Goal: Task Accomplishment & Management: Complete application form

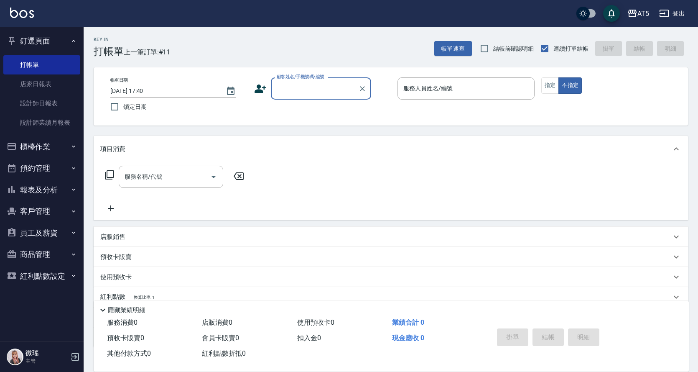
click at [313, 86] on input "顧客姓名/手機號碼/編號" at bounding box center [315, 88] width 80 height 15
click at [310, 69] on div "帳單日期 2025/10/08 17:40 鎖定日期 顧客姓名/手機號碼/編號 顧客姓名/手機號碼/編號 服務人員姓名/編號 服務人員姓名/編號 指定 不指定" at bounding box center [391, 96] width 594 height 58
click at [267, 165] on div "服務名稱/代號 服務名稱/代號" at bounding box center [391, 191] width 594 height 58
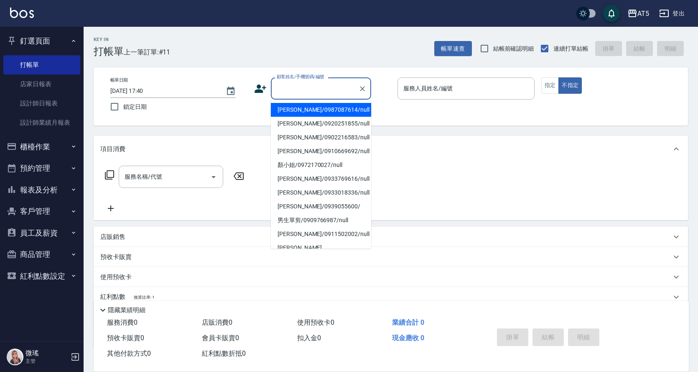
click at [309, 91] on input "顧客姓名/手機號碼/編號" at bounding box center [315, 88] width 80 height 15
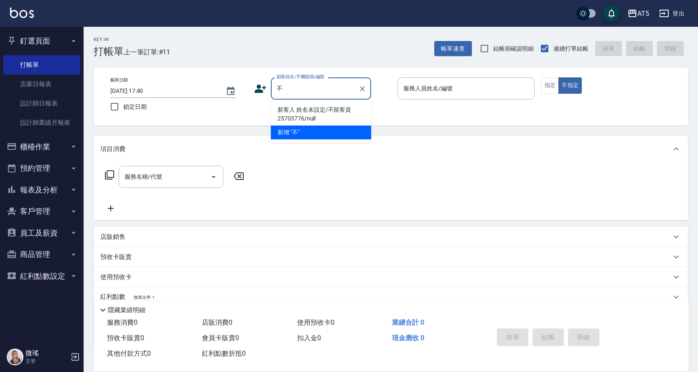
click at [330, 105] on li "新客人 姓名未設定/不留客資25703776/null" at bounding box center [321, 114] width 100 height 23
type input "新客人 姓名未設定/不留客資25703776/null"
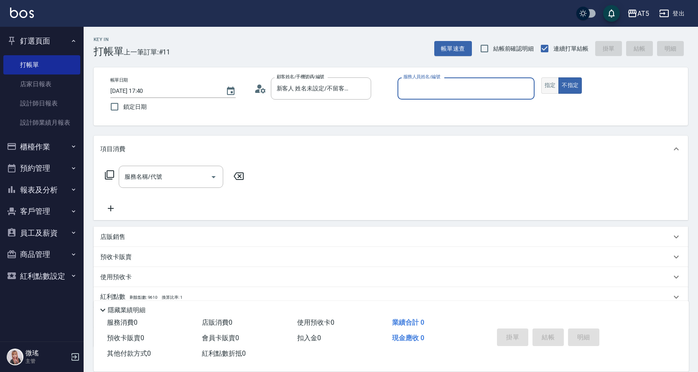
click at [553, 86] on button "指定" at bounding box center [550, 85] width 18 height 16
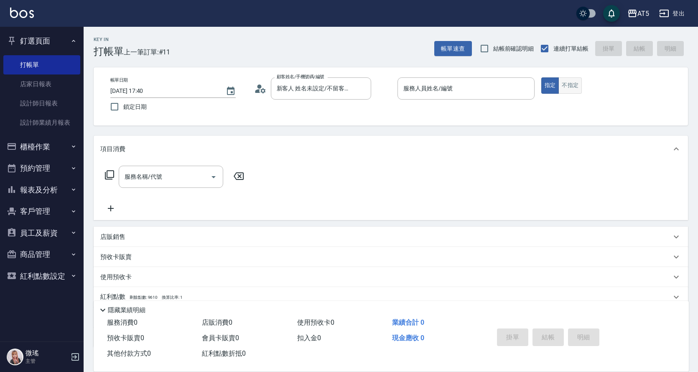
click at [581, 88] on button "不指定" at bounding box center [569, 85] width 23 height 16
click at [464, 95] on div "服務人員姓名/編號 服務人員姓名/編號" at bounding box center [466, 92] width 137 height 31
click at [459, 93] on input "服務人員姓名/編號" at bounding box center [466, 88] width 130 height 15
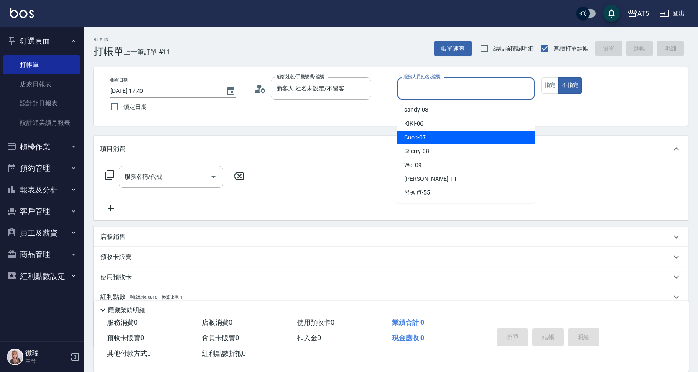
click at [443, 140] on div "Coco -07" at bounding box center [466, 137] width 137 height 14
type input "Coco-07"
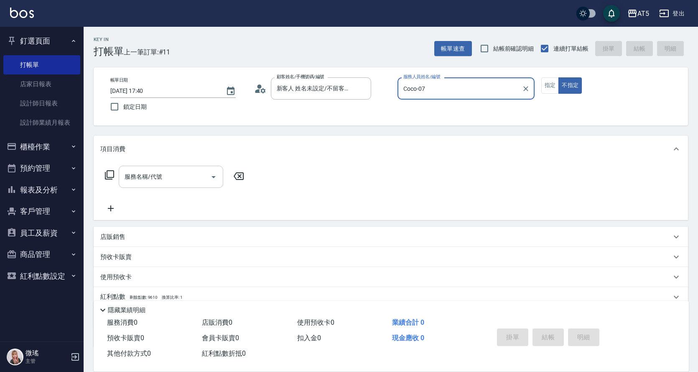
click at [159, 178] on div "服務名稱/代號 服務名稱/代號" at bounding box center [171, 177] width 104 height 22
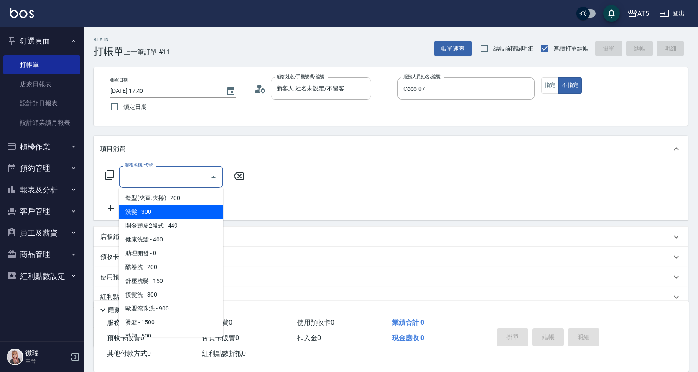
drag, startPoint x: 132, startPoint y: 214, endPoint x: 228, endPoint y: 170, distance: 105.9
click at [138, 210] on span "洗髮 - 300" at bounding box center [171, 212] width 104 height 14
type input "洗髮(201)"
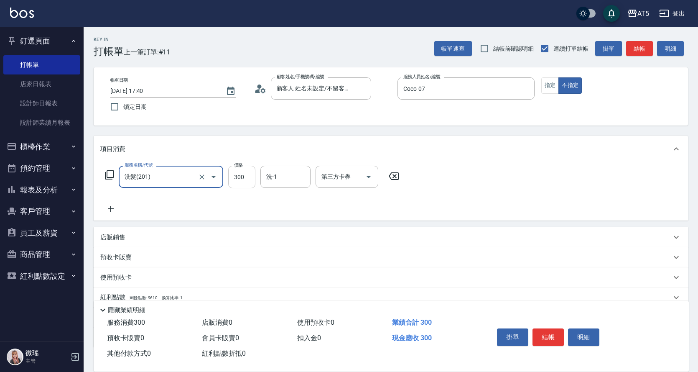
drag, startPoint x: 257, startPoint y: 178, endPoint x: 248, endPoint y: 171, distance: 11.5
click at [250, 173] on div "服務名稱/代號 洗髮(201) 服務名稱/代號 價格 300 價格 洗-1 洗-1 第三方卡券 第三方卡券" at bounding box center [252, 177] width 304 height 23
click at [248, 181] on input "300" at bounding box center [241, 177] width 27 height 23
type input "0"
type input "400"
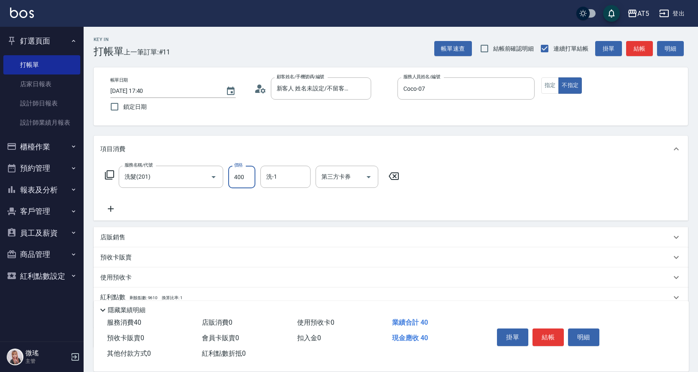
type input "40"
type input "400"
click at [545, 330] on button "結帳" at bounding box center [548, 337] width 31 height 18
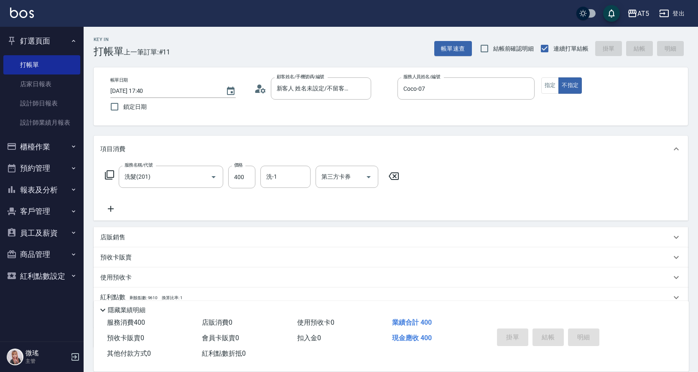
type input "2025/10/08 18:22"
type input "0"
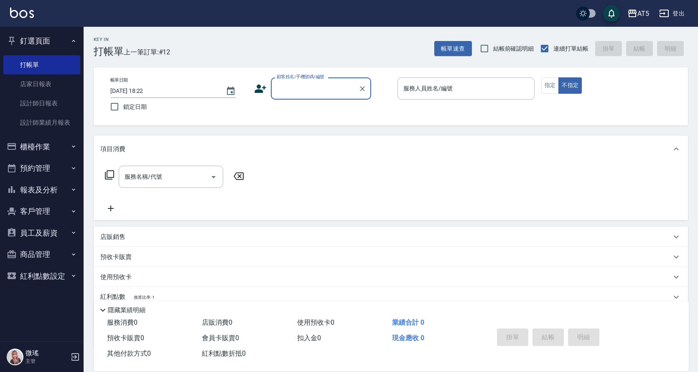
click at [275, 80] on div "顧客姓名/手機號碼/編號" at bounding box center [321, 88] width 100 height 22
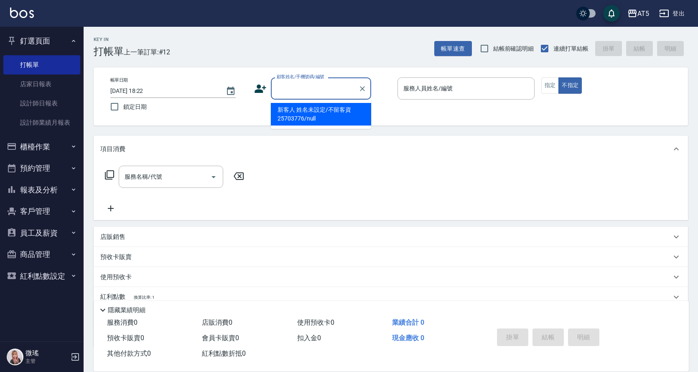
drag, startPoint x: 316, startPoint y: 114, endPoint x: 378, endPoint y: 102, distance: 62.6
click at [321, 113] on li "新客人 姓名未設定/不留客資25703776/null" at bounding box center [321, 114] width 100 height 23
type input "新客人 姓名未設定/不留客資25703776/null"
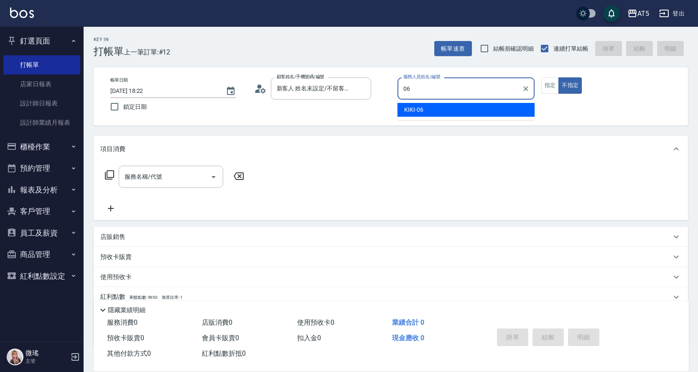
type input "KIKI-06"
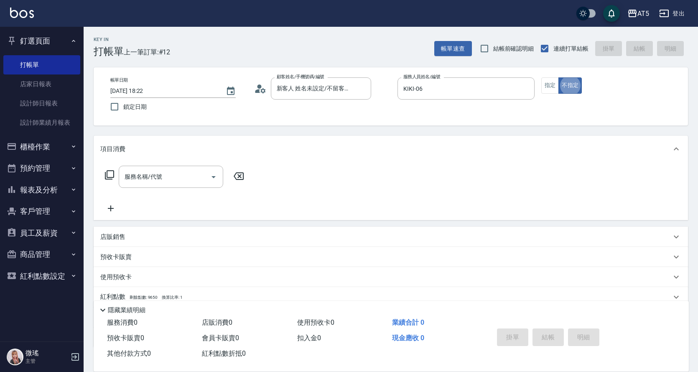
type button "false"
click at [148, 182] on input "服務名稱/代號" at bounding box center [164, 176] width 84 height 15
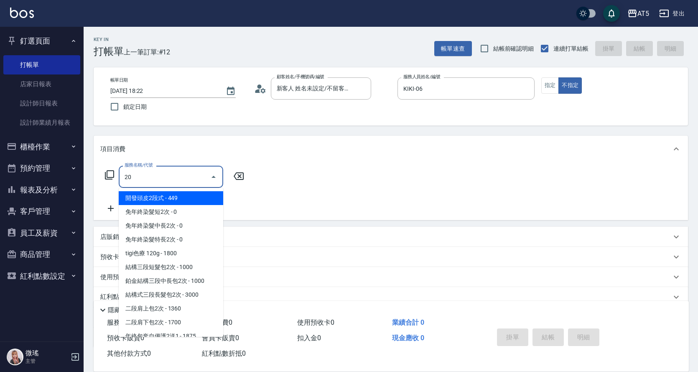
type input "201"
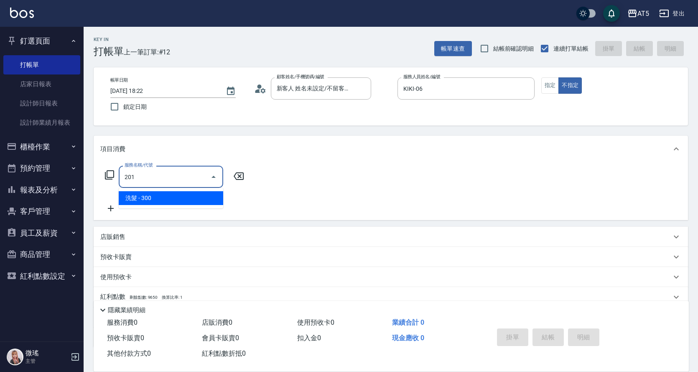
type input "30"
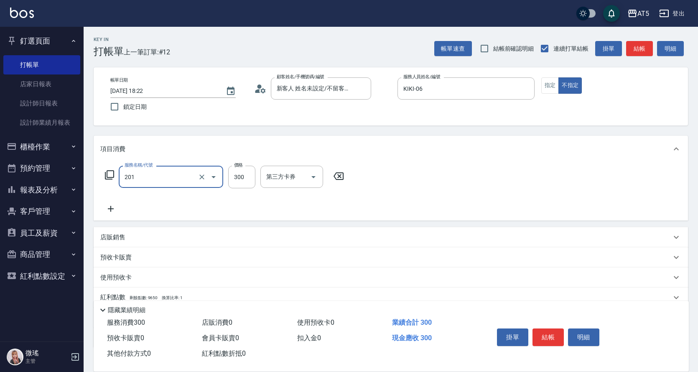
type input "洗髮(201)"
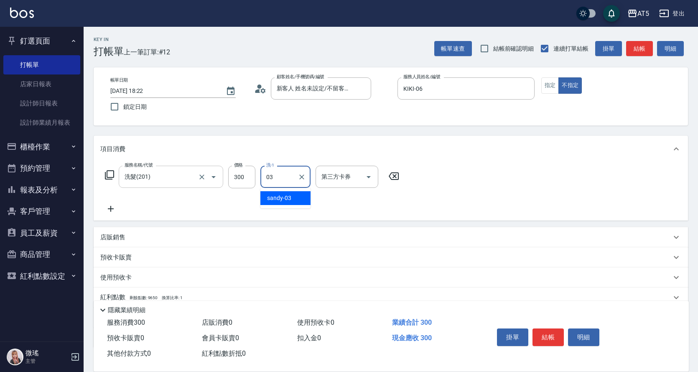
type input "sandy-03"
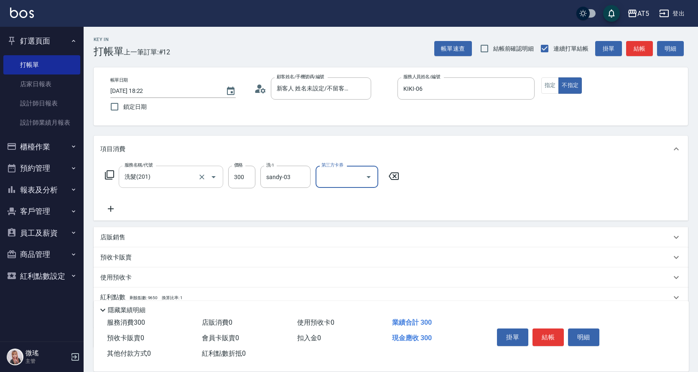
scroll to position [56, 0]
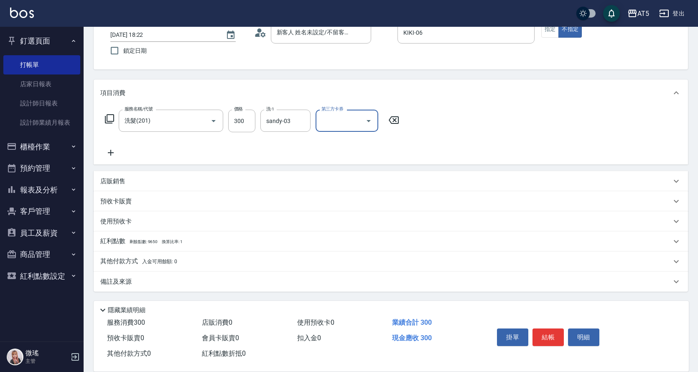
click at [150, 263] on span "入金可用餘額: 0" at bounding box center [160, 261] width 36 height 6
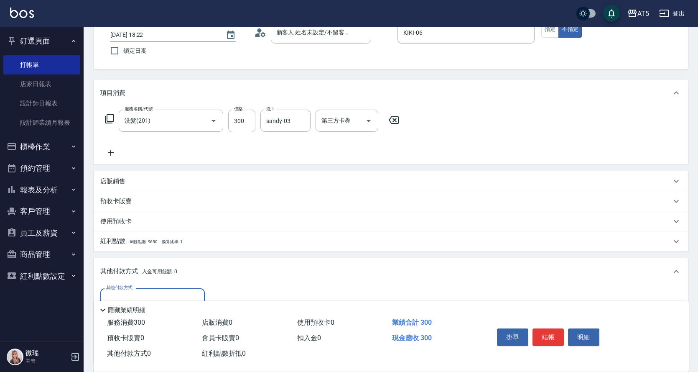
scroll to position [0, 0]
click at [138, 290] on div "其他付款方式" at bounding box center [152, 299] width 104 height 22
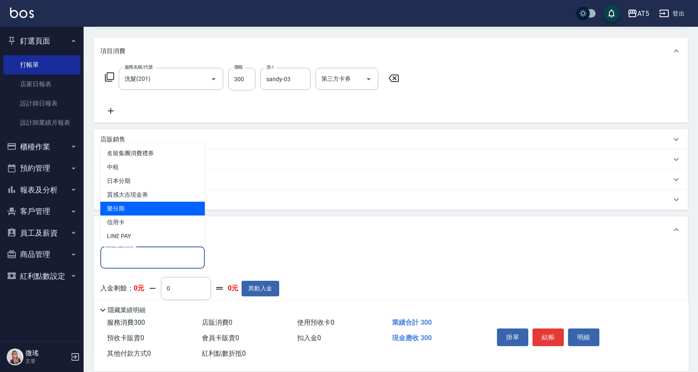
scroll to position [56, 0]
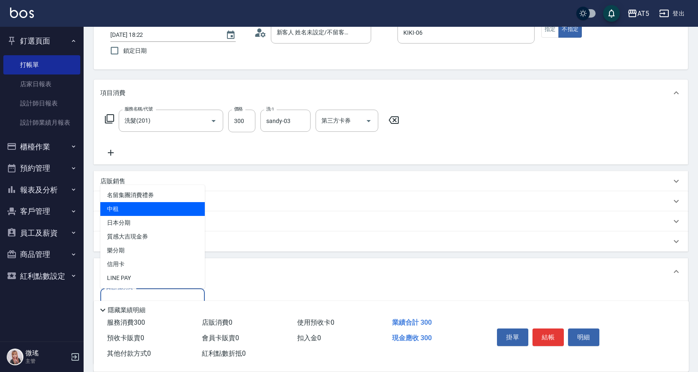
click at [143, 214] on span "中租" at bounding box center [152, 209] width 104 height 14
type input "中租"
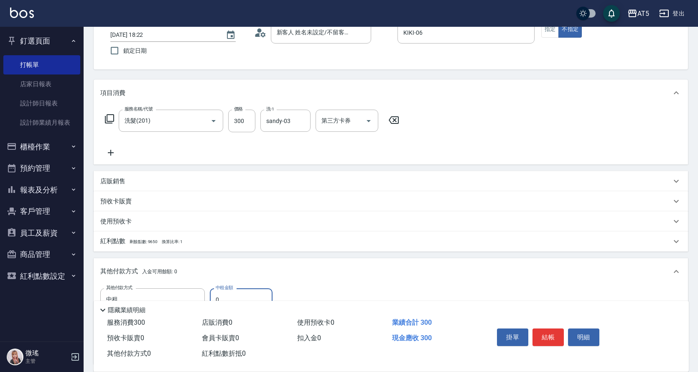
scroll to position [140, 0]
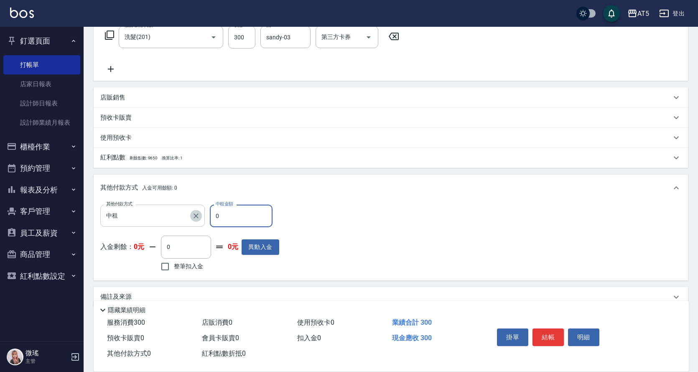
drag, startPoint x: 197, startPoint y: 217, endPoint x: 176, endPoint y: 218, distance: 20.5
click at [196, 217] on icon "Clear" at bounding box center [196, 216] width 8 height 8
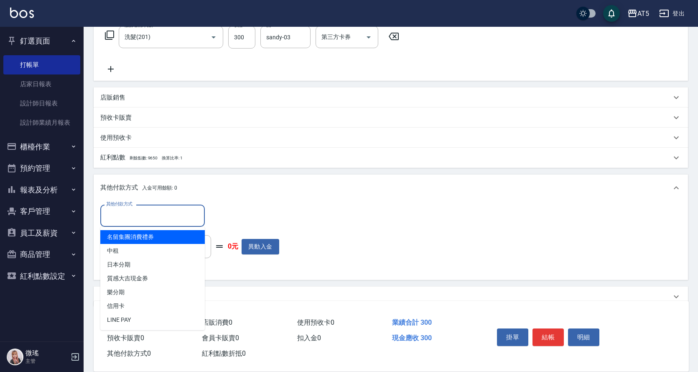
click at [173, 217] on input "其他付款方式" at bounding box center [152, 215] width 97 height 15
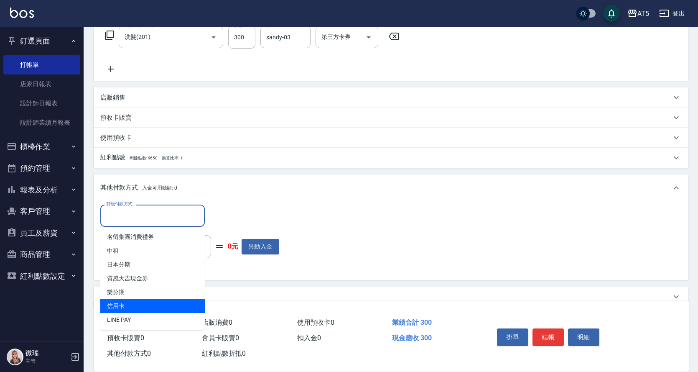
click at [136, 301] on span "信用卡" at bounding box center [152, 306] width 104 height 14
type input "信用卡"
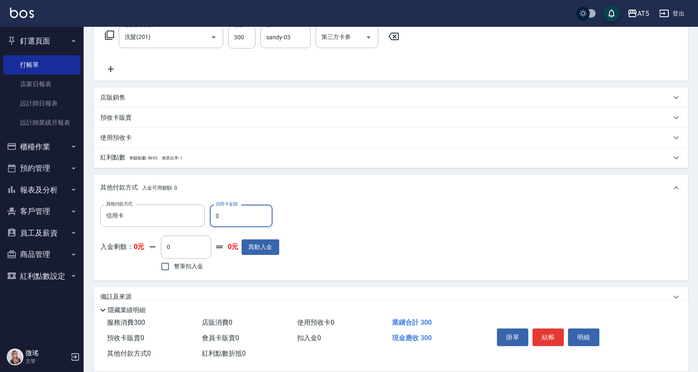
click at [242, 216] on input "0" at bounding box center [241, 215] width 63 height 23
type input "33"
type input "20"
type input "300"
type input "0"
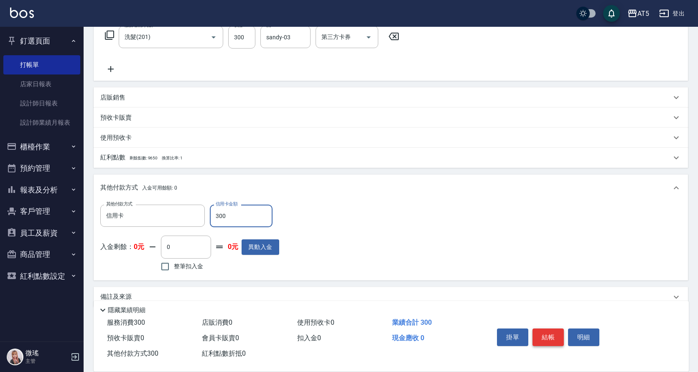
type input "300"
click at [558, 332] on button "結帳" at bounding box center [548, 337] width 31 height 18
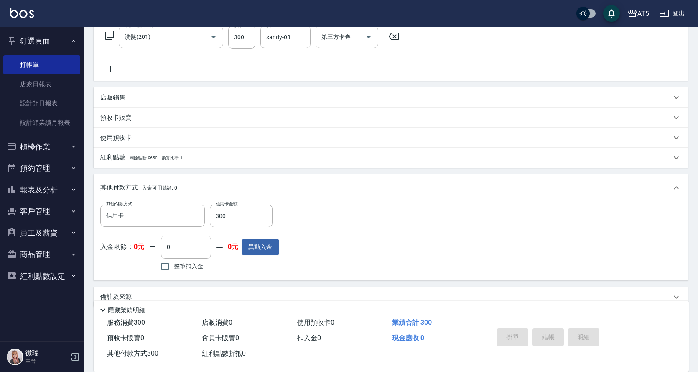
type input "[DATE] 18:29"
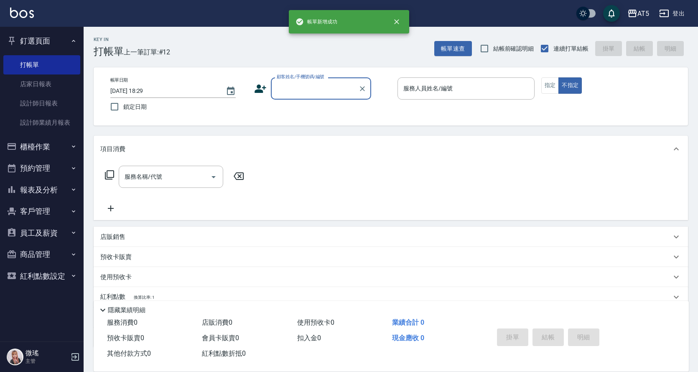
scroll to position [0, 0]
click at [298, 82] on input "顧客姓名/手機號碼/編號" at bounding box center [315, 88] width 80 height 15
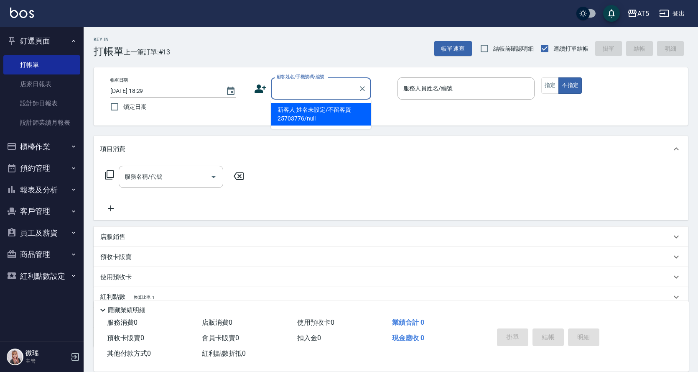
click at [313, 115] on li "新客人 姓名未設定/不留客資25703776/null" at bounding box center [321, 114] width 100 height 23
type input "新客人 姓名未設定/不留客資25703776/null"
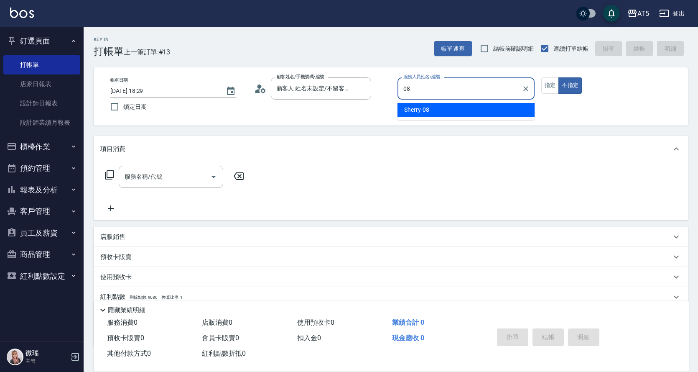
type input "Sherry-08"
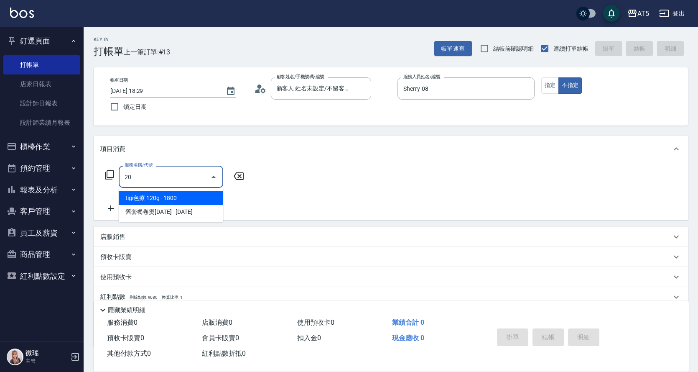
type input "2"
type input "401"
type input "40"
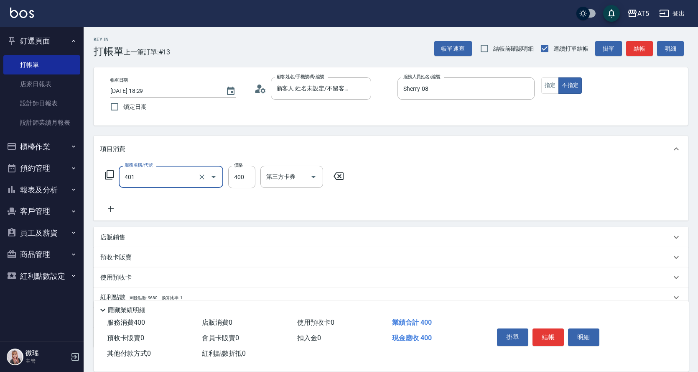
type input "剪髮(401)"
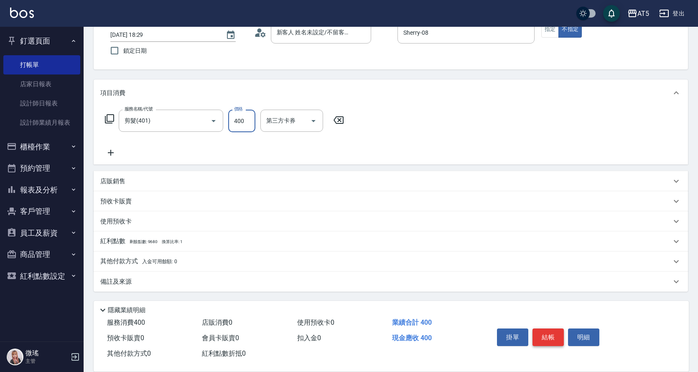
click at [547, 332] on button "結帳" at bounding box center [548, 337] width 31 height 18
type input "0"
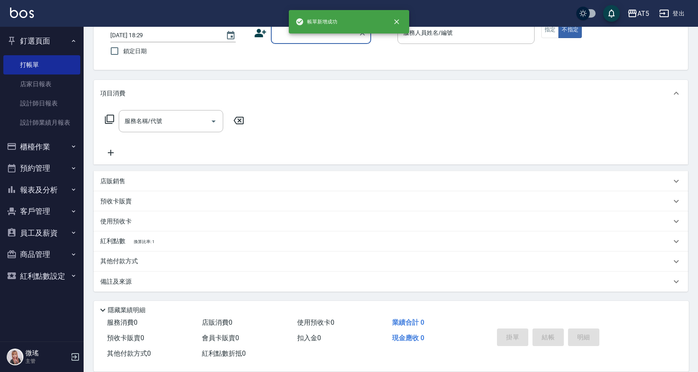
scroll to position [0, 0]
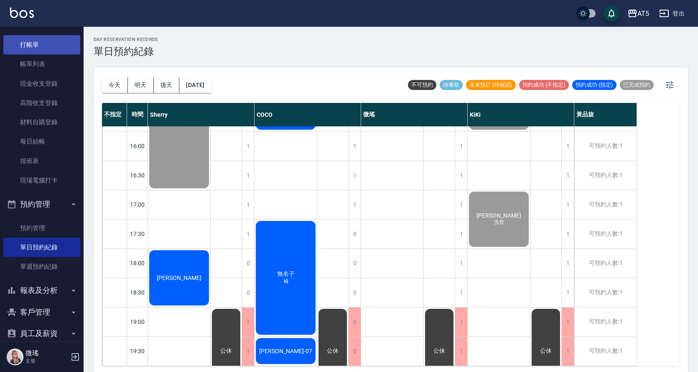
click at [54, 51] on link "打帳單" at bounding box center [41, 44] width 77 height 19
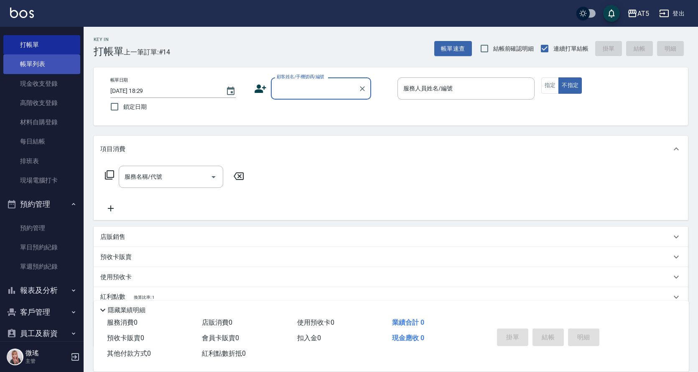
click at [45, 69] on link "帳單列表" at bounding box center [41, 63] width 77 height 19
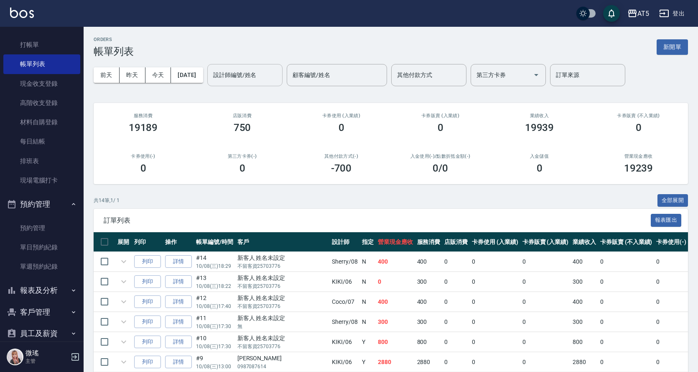
click at [262, 71] on div "設計師編號/姓名 設計師編號/姓名" at bounding box center [244, 75] width 75 height 22
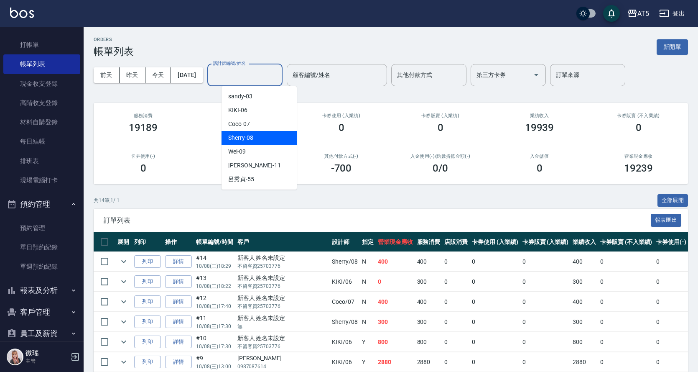
click at [247, 134] on span "Sherry -08" at bounding box center [240, 137] width 25 height 9
type input "Sherry-08"
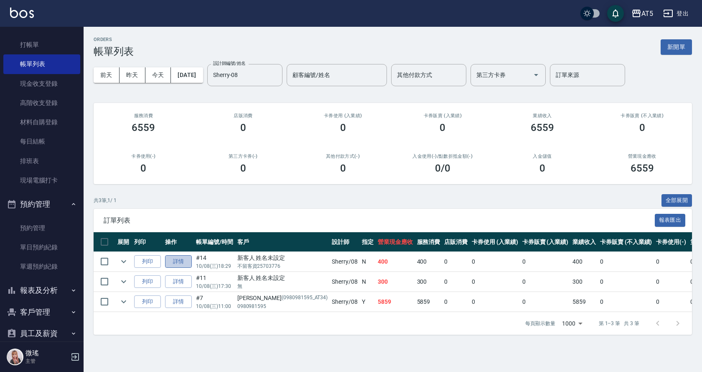
click at [176, 257] on link "詳情" at bounding box center [178, 261] width 27 height 13
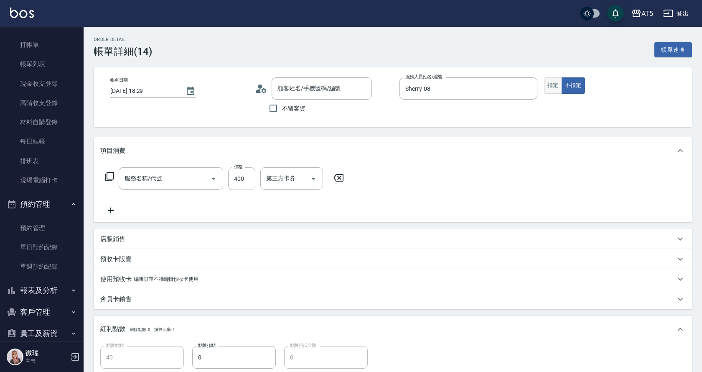
type input "Sherry-08"
type input "40"
click at [553, 86] on button "指定" at bounding box center [550, 85] width 18 height 16
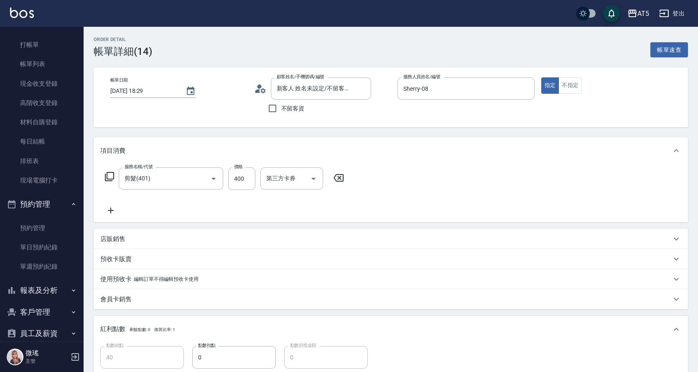
type input "新客人 姓名未設定/不留客資25703776/null"
type input "剪髮(401)"
click at [300, 99] on div "新客人 姓名未設定/不留客資25703776/null 顧客姓名/手機號碼/編號" at bounding box center [321, 88] width 100 height 22
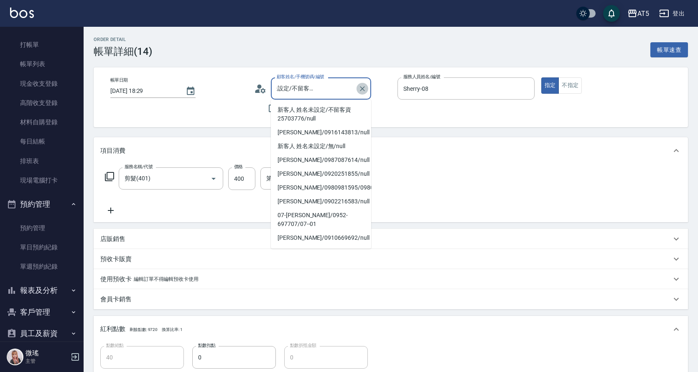
click at [361, 89] on icon "Clear" at bounding box center [362, 88] width 5 height 5
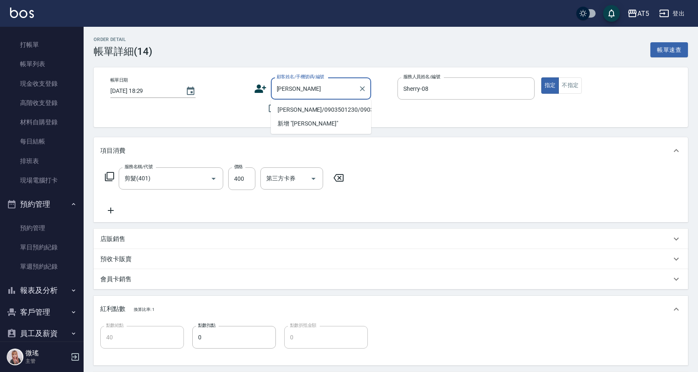
click at [278, 111] on li "[PERSON_NAME]/0903501230/0903501230" at bounding box center [321, 110] width 100 height 14
type input "[PERSON_NAME]/0903501230/0903501230"
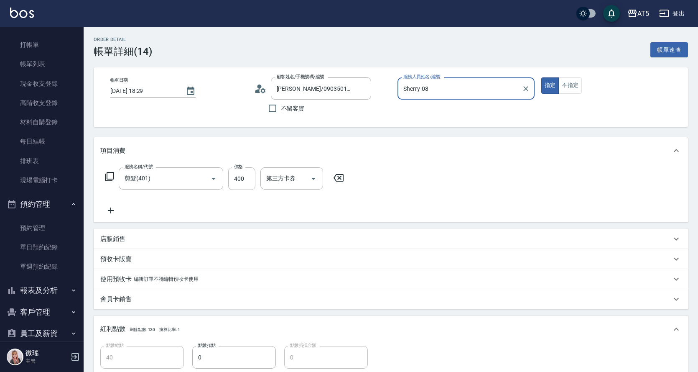
scroll to position [125, 0]
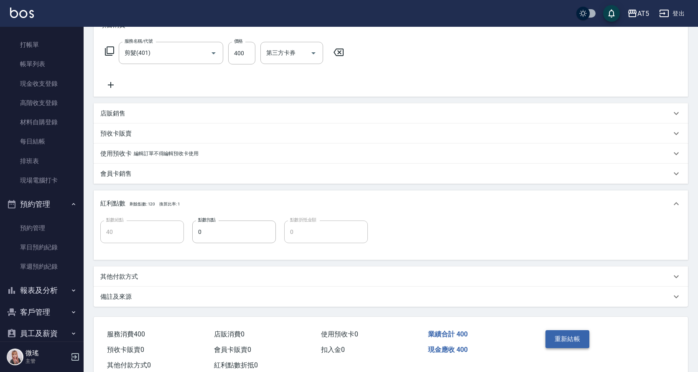
click at [564, 334] on button "重新結帳" at bounding box center [567, 339] width 44 height 18
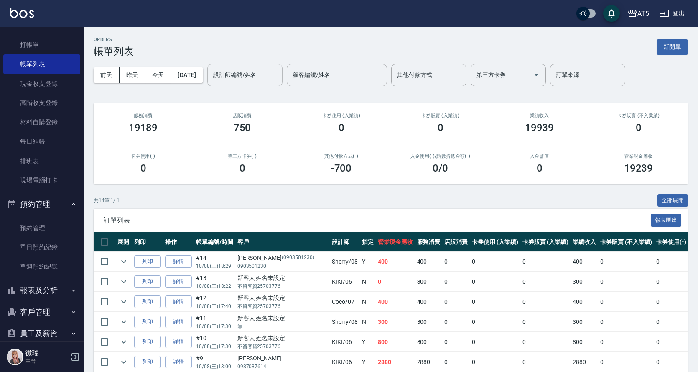
click at [279, 72] on input "設計師編號/姓名" at bounding box center [245, 75] width 68 height 15
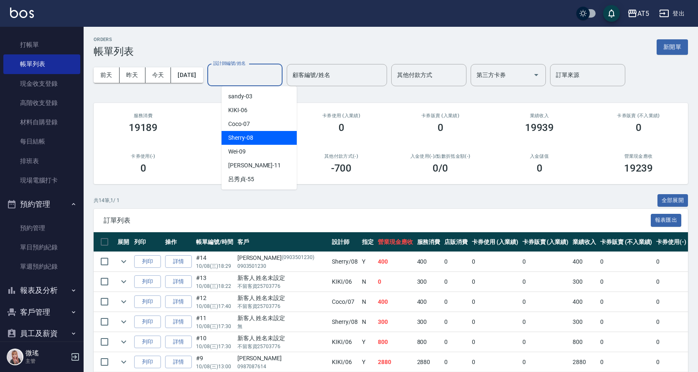
click at [261, 143] on div "Sherry -08" at bounding box center [259, 138] width 75 height 14
type input "Sherry-08"
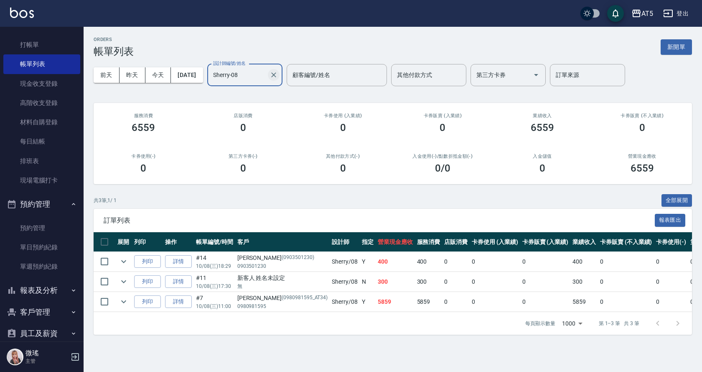
click at [278, 75] on icon "Clear" at bounding box center [274, 75] width 8 height 8
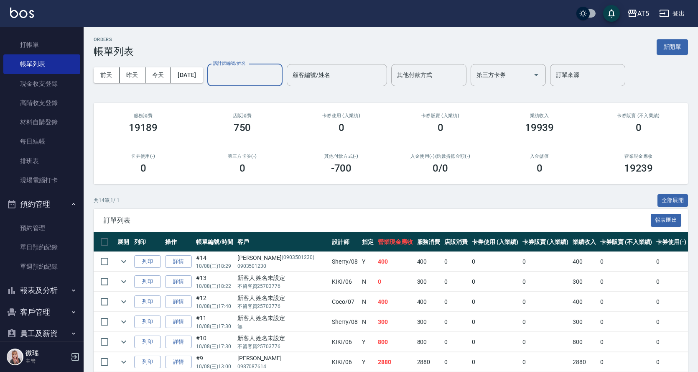
click at [279, 79] on input "設計師編號/姓名" at bounding box center [245, 75] width 68 height 15
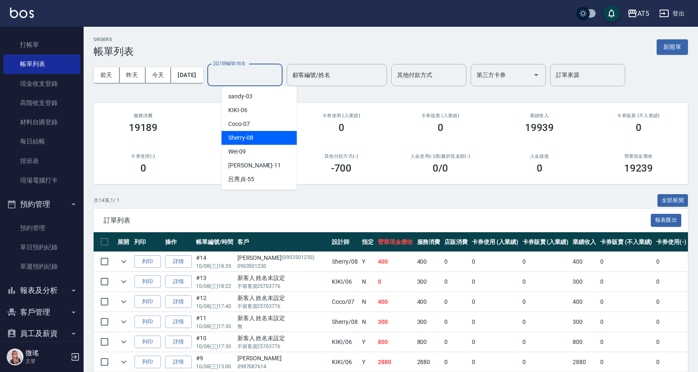
click at [264, 136] on div "Sherry -08" at bounding box center [259, 138] width 75 height 14
type input "Sherry-08"
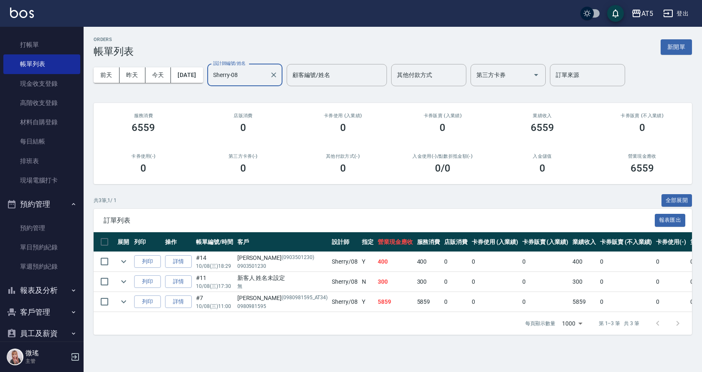
click at [279, 82] on div at bounding box center [273, 75] width 11 height 22
click at [280, 80] on button "Clear" at bounding box center [274, 75] width 12 height 12
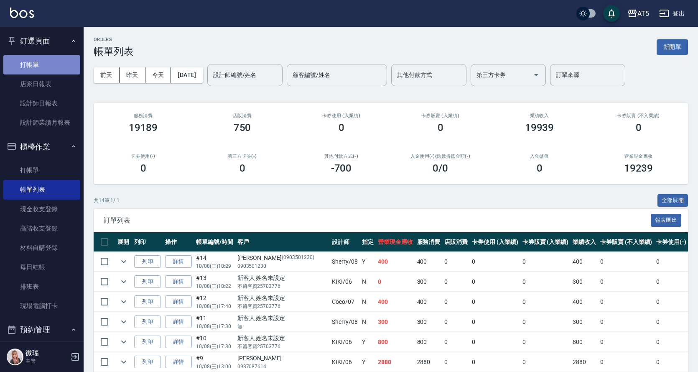
click at [46, 68] on link "打帳單" at bounding box center [41, 64] width 77 height 19
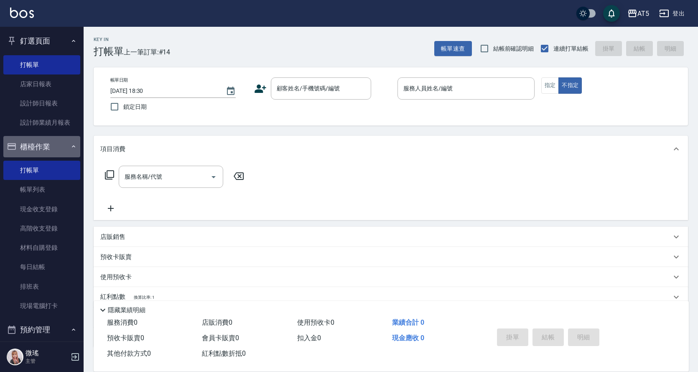
click at [59, 142] on button "櫃檯作業" at bounding box center [41, 147] width 77 height 22
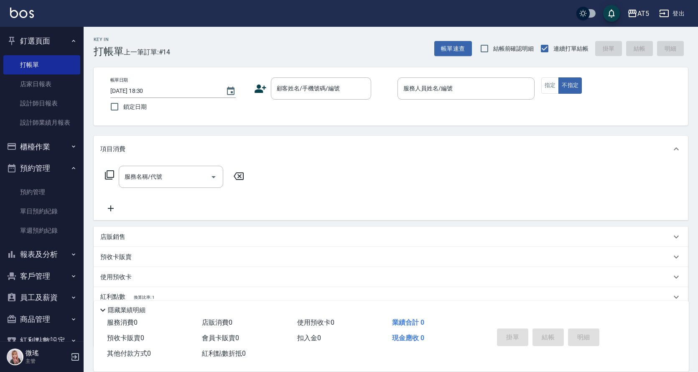
scroll to position [20, 0]
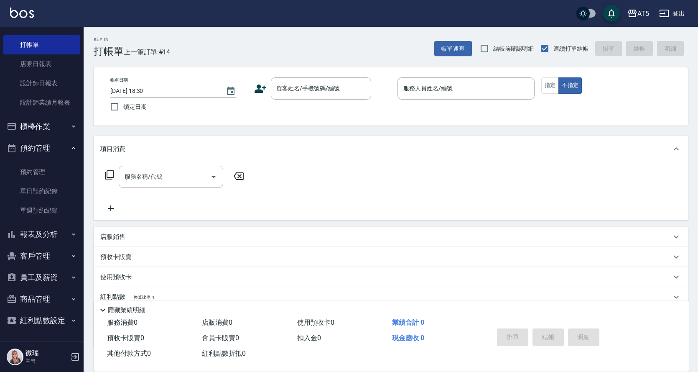
click at [49, 236] on button "報表及分析" at bounding box center [41, 234] width 77 height 22
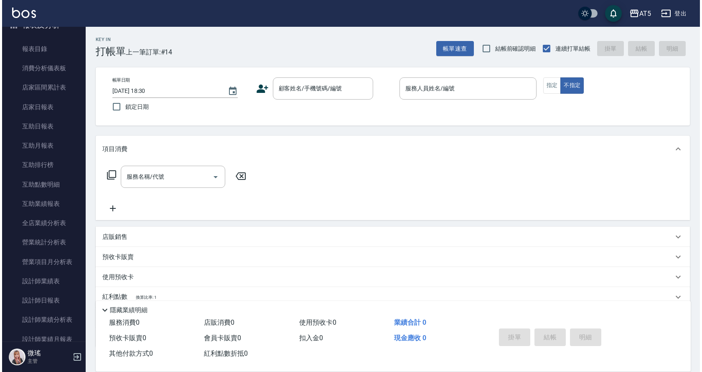
scroll to position [313, 0]
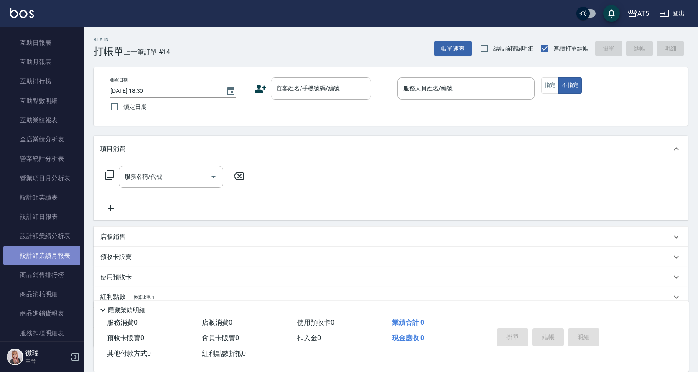
click at [59, 261] on link "設計師業績月報表" at bounding box center [41, 255] width 77 height 19
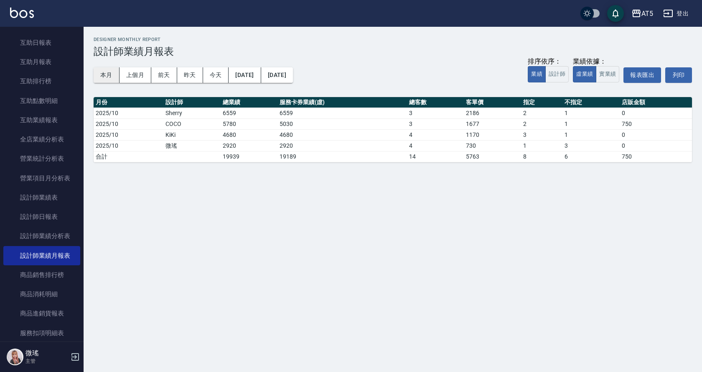
drag, startPoint x: 100, startPoint y: 72, endPoint x: 101, endPoint y: 77, distance: 5.0
click at [101, 77] on button "本月" at bounding box center [107, 74] width 26 height 15
click at [614, 74] on button "實業績" at bounding box center [607, 74] width 23 height 16
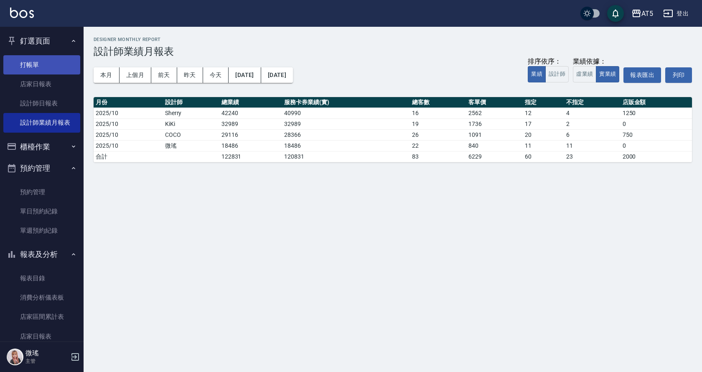
click at [42, 70] on link "打帳單" at bounding box center [41, 64] width 77 height 19
